Goal: Transaction & Acquisition: Purchase product/service

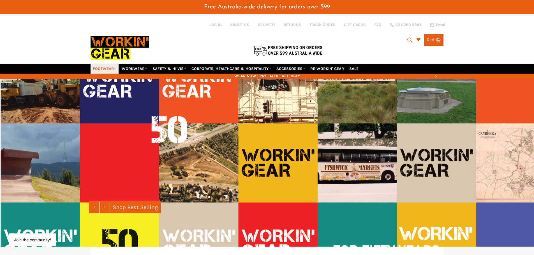
click at [103, 69] on link "FOOTWEAR" at bounding box center [105, 69] width 28 height 10
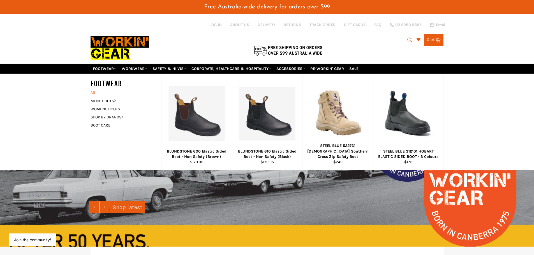
click at [93, 93] on link "All" at bounding box center [124, 93] width 73 height 8
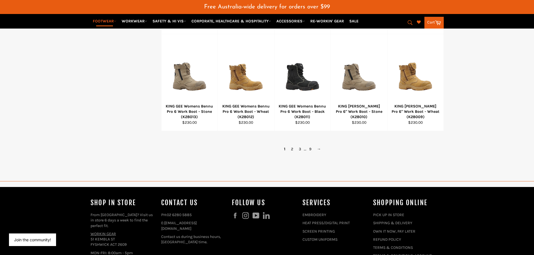
scroll to position [421, 0]
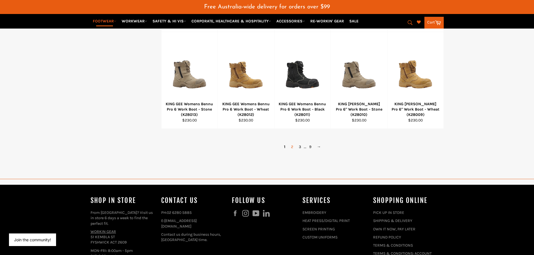
click at [291, 150] on link "2" at bounding box center [292, 147] width 8 height 8
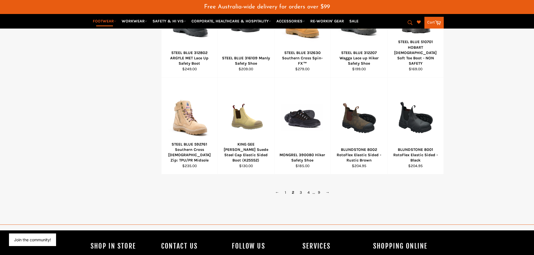
scroll to position [400, 0]
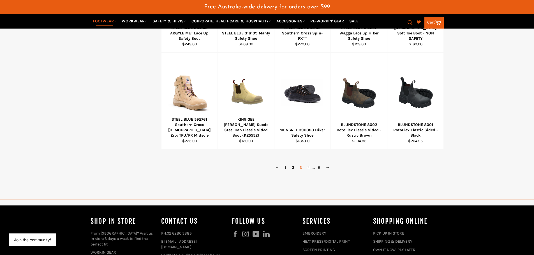
click at [300, 169] on link "3" at bounding box center [301, 168] width 8 height 8
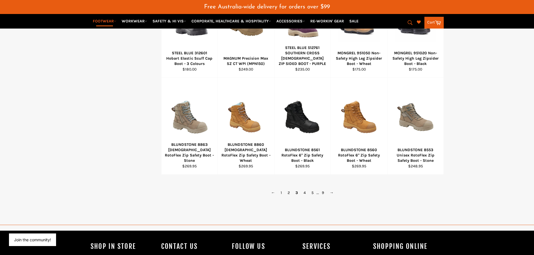
scroll to position [400, 0]
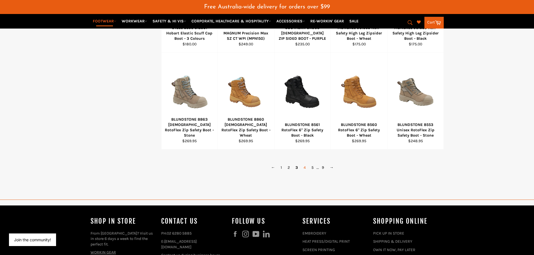
click at [304, 168] on link "4" at bounding box center [305, 168] width 8 height 8
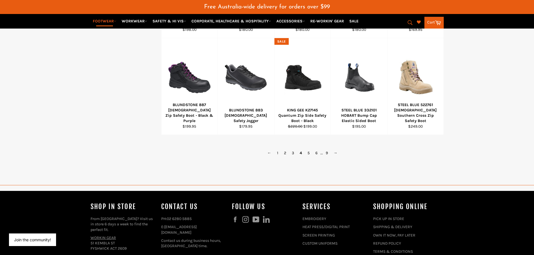
scroll to position [428, 0]
